Goal: Task Accomplishment & Management: Use online tool/utility

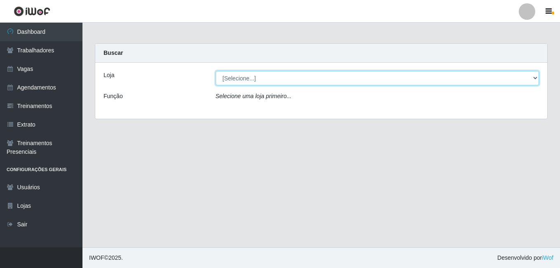
click at [232, 73] on select "[Selecione...] BL Importadora" at bounding box center [376, 78] width 323 height 14
select select "259"
click at [215, 71] on select "[Selecione...] BL Importadora" at bounding box center [376, 78] width 323 height 14
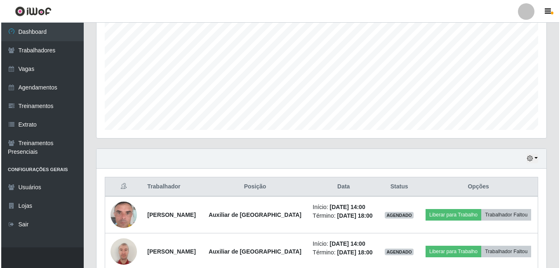
scroll to position [206, 0]
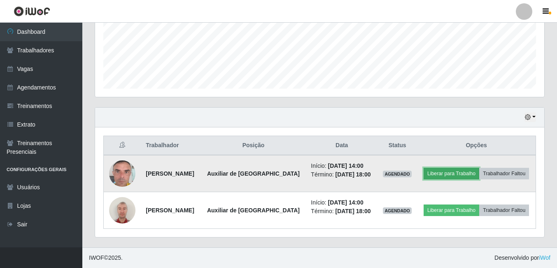
click at [450, 169] on button "Liberar para Trabalho" at bounding box center [452, 174] width 56 height 12
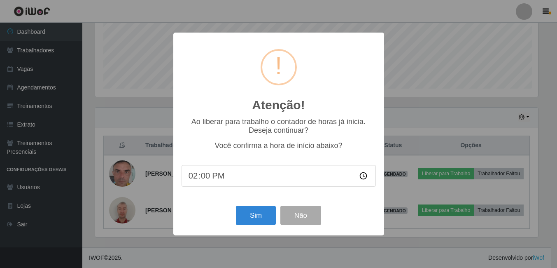
scroll to position [171, 445]
click at [239, 217] on button "Sim" at bounding box center [257, 215] width 40 height 19
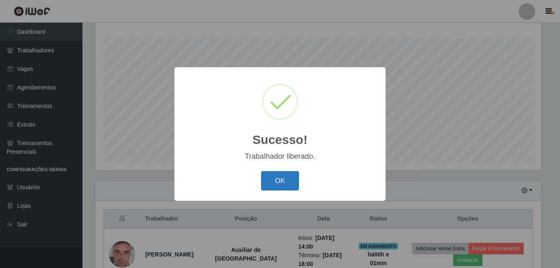
click at [269, 182] on button "OK" at bounding box center [280, 180] width 38 height 19
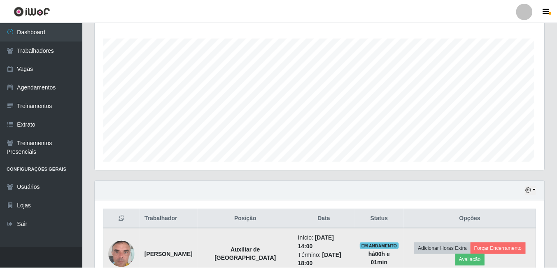
scroll to position [171, 450]
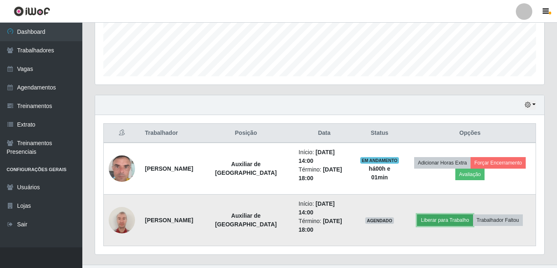
click at [424, 214] on button "Liberar para Trabalho" at bounding box center [445, 220] width 56 height 12
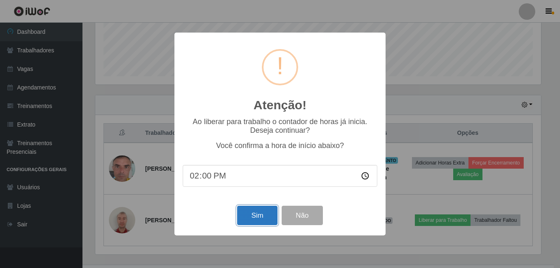
click at [256, 214] on button "Sim" at bounding box center [257, 215] width 40 height 19
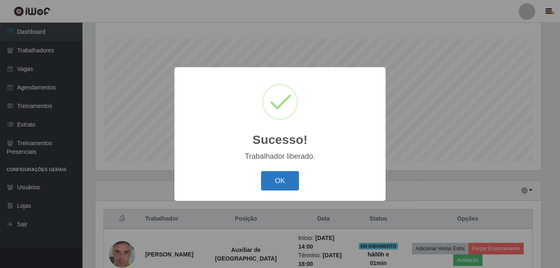
click at [281, 181] on button "OK" at bounding box center [280, 180] width 38 height 19
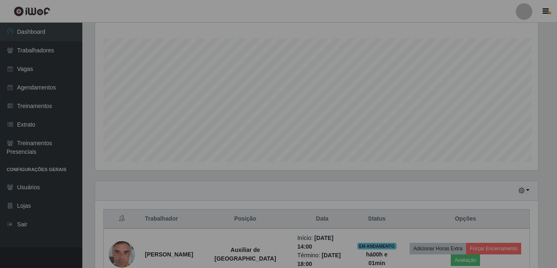
scroll to position [171, 450]
